Goal: Download file/media

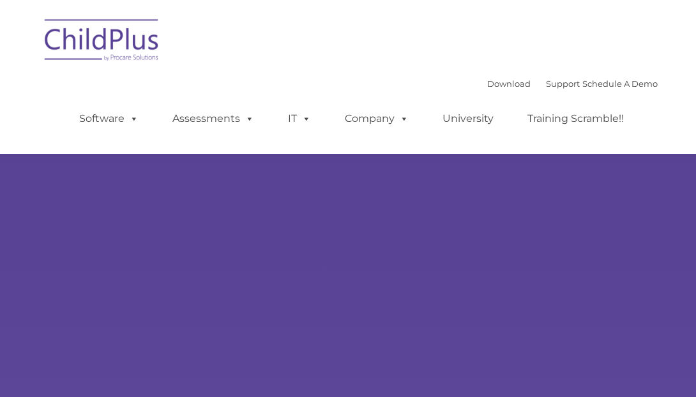
select select "MEDIUM"
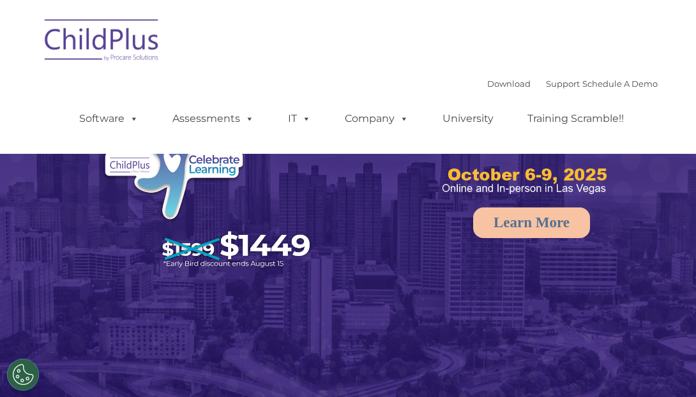
select select "MEDIUM"
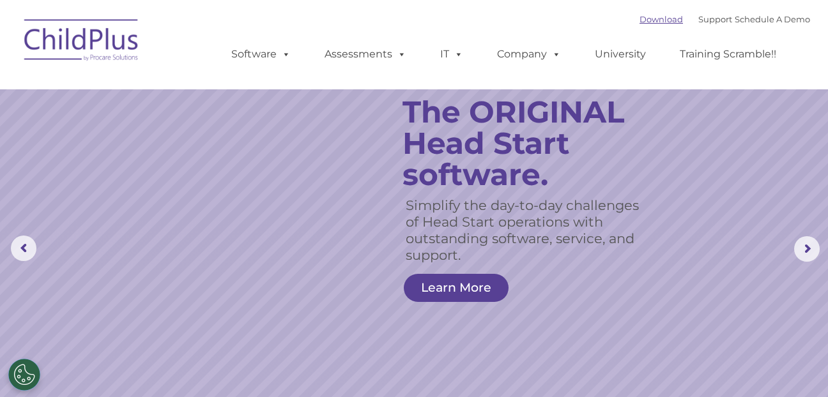
click at [643, 22] on link "Download" at bounding box center [660, 19] width 43 height 10
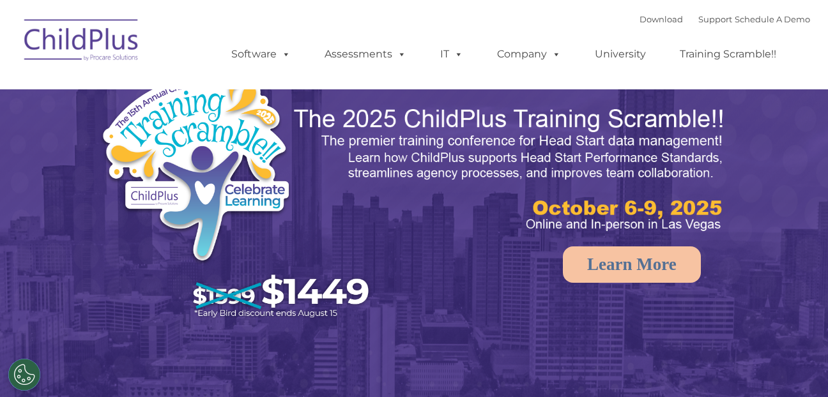
select select "MEDIUM"
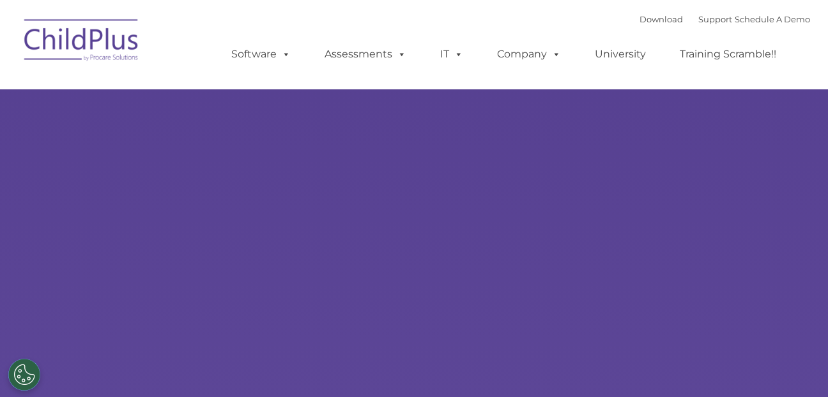
type input ""
select select "MEDIUM"
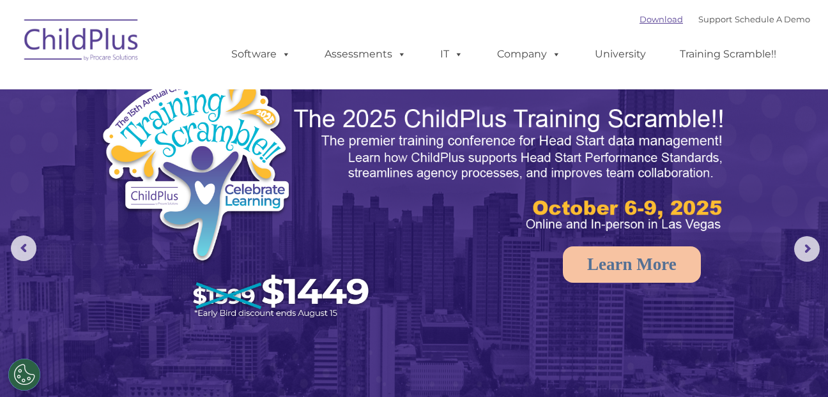
click at [648, 24] on link "Download" at bounding box center [660, 19] width 43 height 10
